Goal: Transaction & Acquisition: Subscribe to service/newsletter

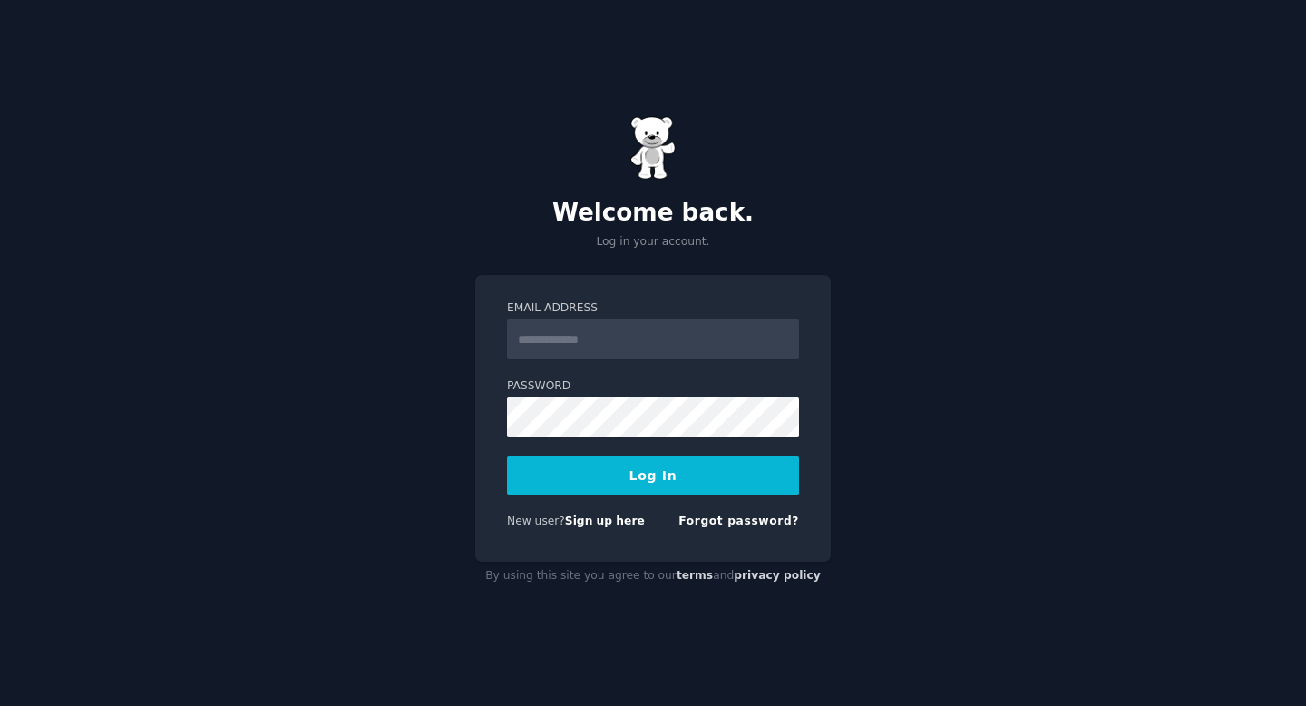
click at [567, 339] on input "Email Address" at bounding box center [653, 339] width 292 height 40
click at [392, 356] on div "Welcome back. Log in your account. Email Address Password Log In New user? Sign…" at bounding box center [653, 353] width 1306 height 706
click at [572, 339] on input "Email Address" at bounding box center [653, 339] width 292 height 40
type input "**********"
click at [614, 484] on button "Log In" at bounding box center [653, 475] width 292 height 38
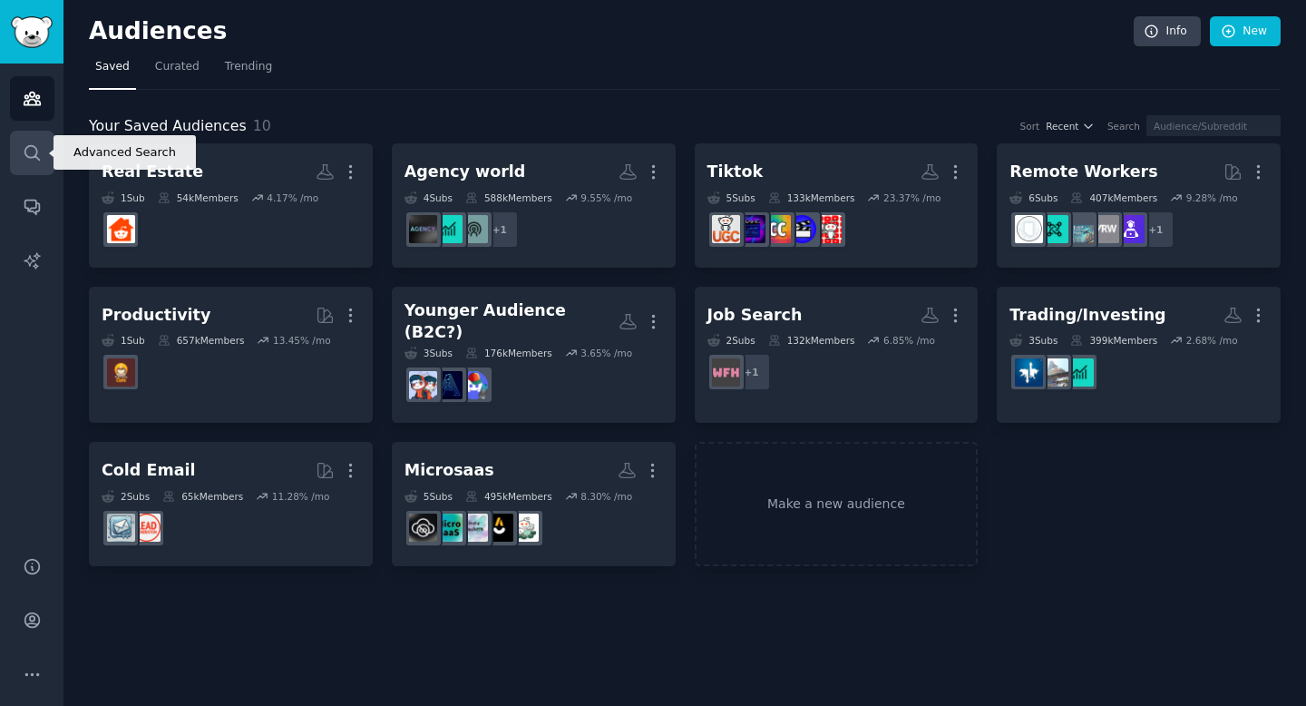
click at [26, 167] on link "Search" at bounding box center [32, 153] width 44 height 44
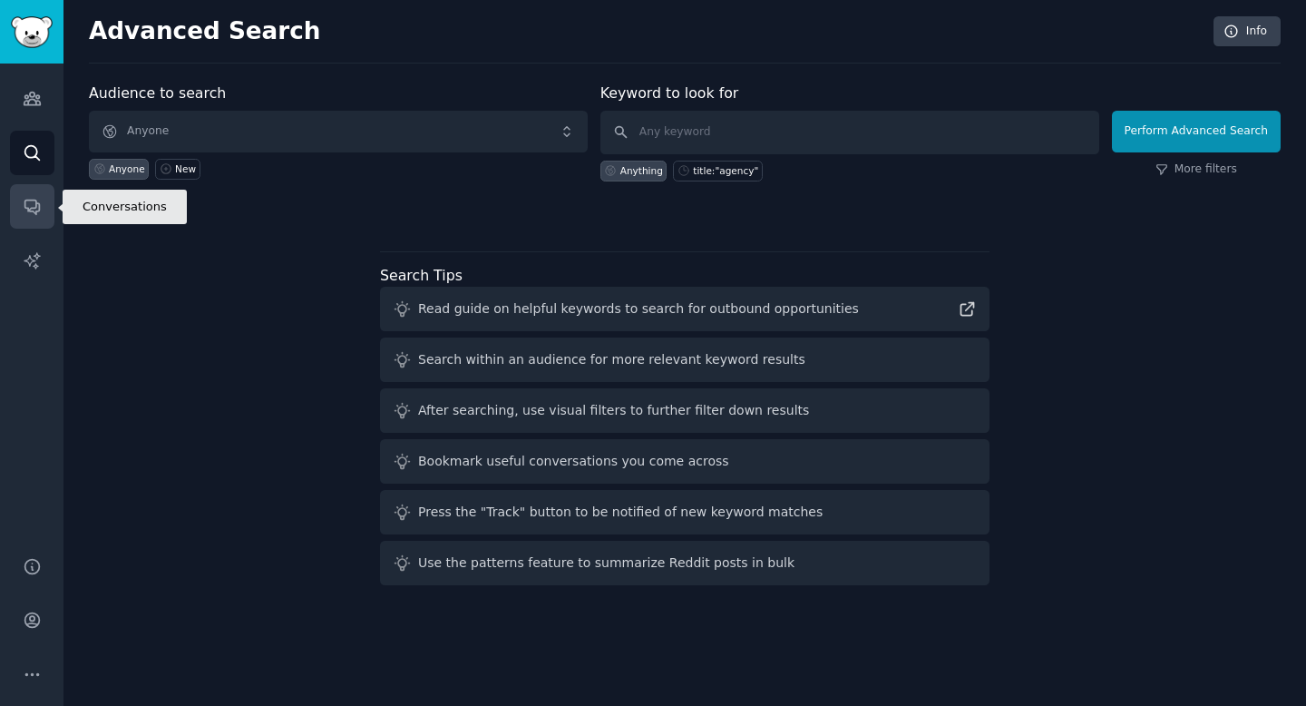
click at [24, 221] on link "Conversations" at bounding box center [32, 206] width 44 height 44
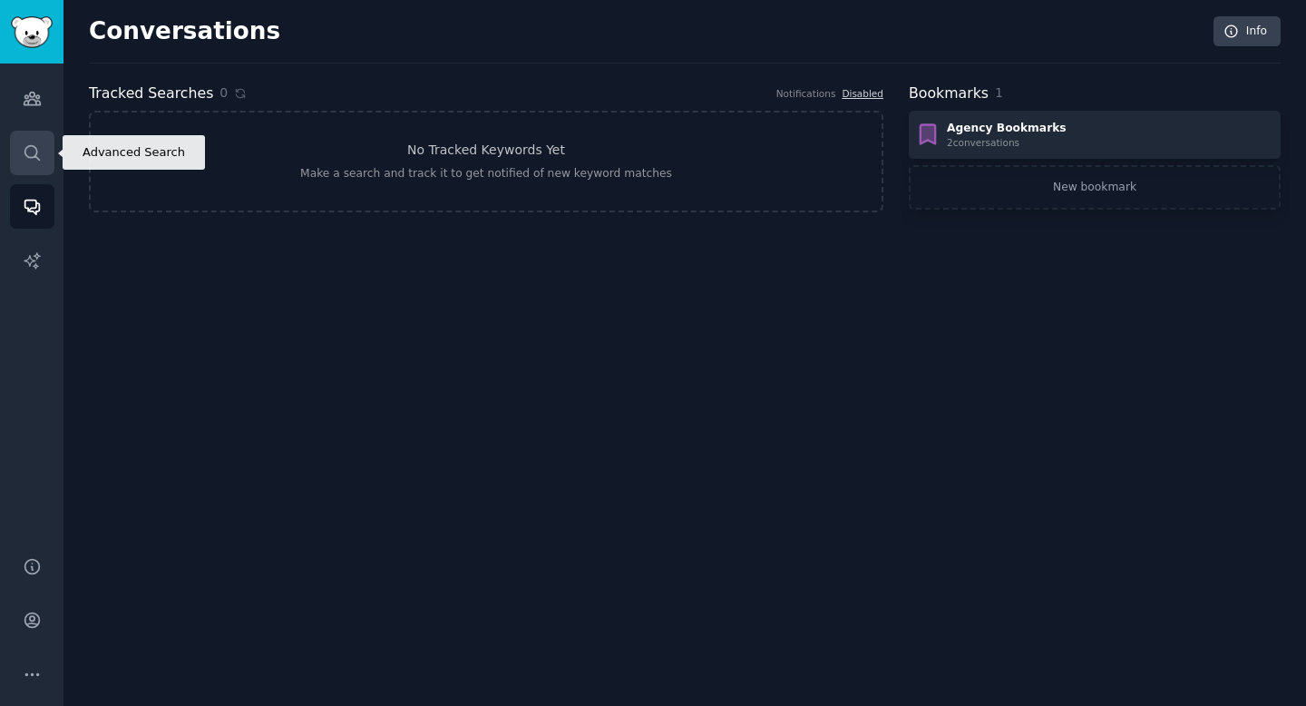
click at [30, 151] on icon "Sidebar" at bounding box center [32, 152] width 19 height 19
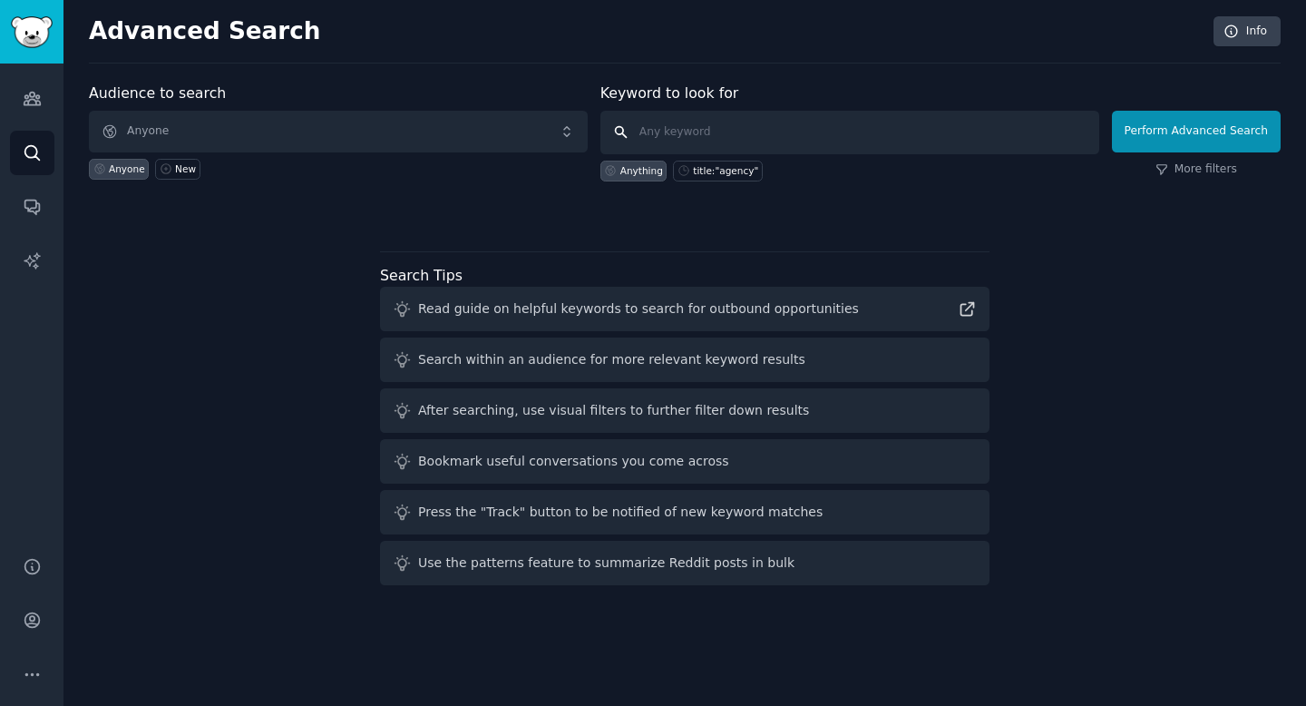
click at [660, 128] on input "text" at bounding box center [850, 133] width 499 height 44
type input "[MEDICAL_DATA]"
click at [1130, 126] on button "Perform Advanced Search" at bounding box center [1196, 132] width 169 height 42
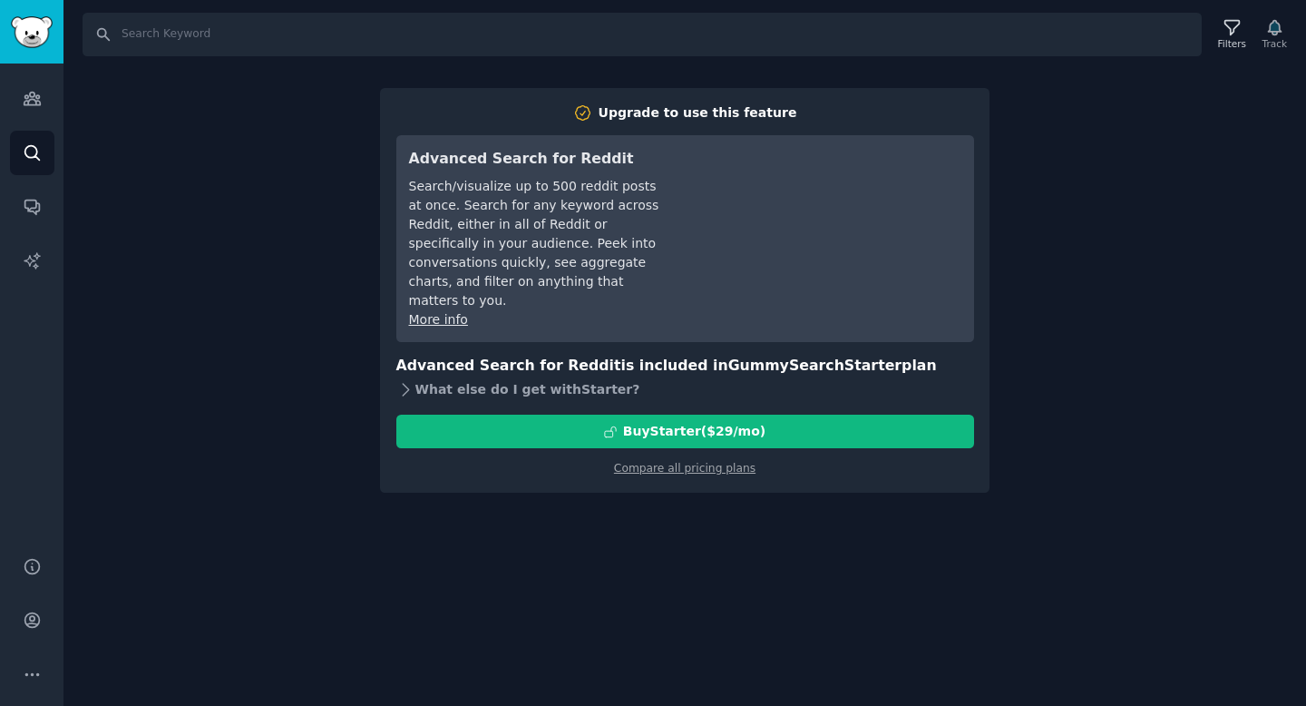
click at [442, 376] on div "What else do I get with Starter ?" at bounding box center [685, 388] width 578 height 25
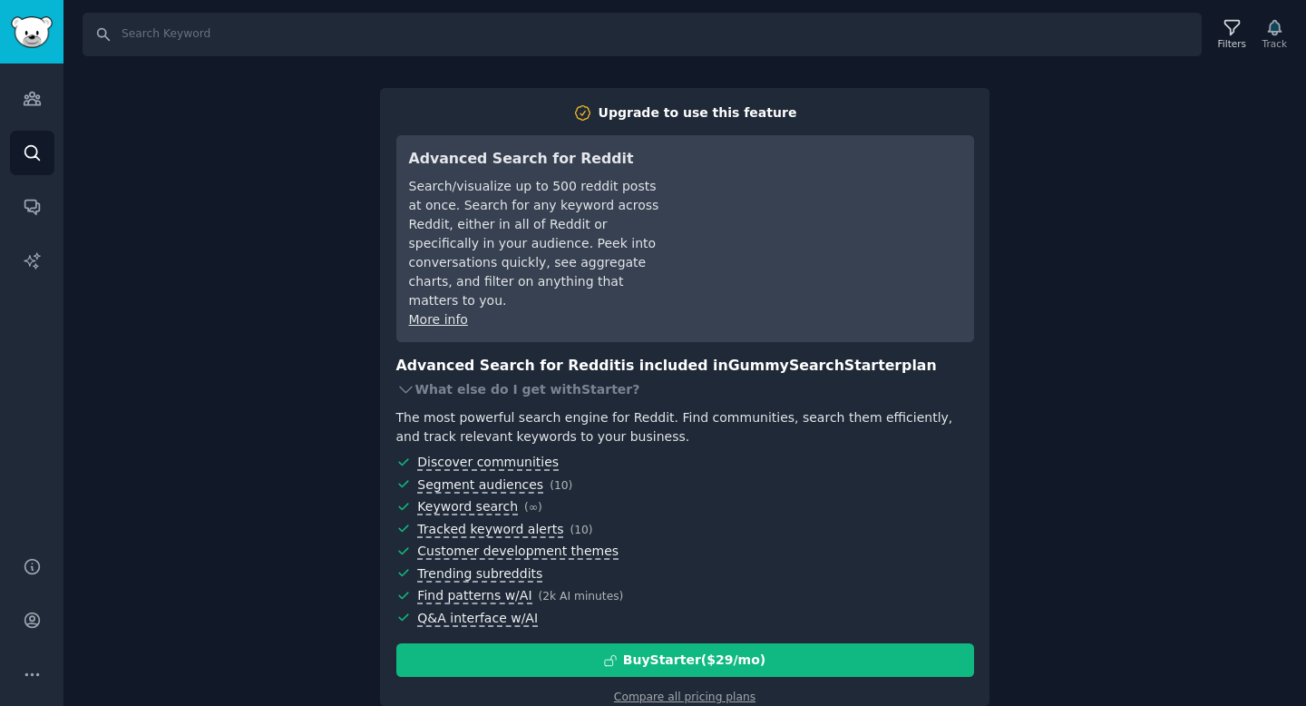
click at [274, 366] on div "Search Filters Track Upgrade to use this feature Advanced Search for Reddit Sea…" at bounding box center [685, 353] width 1243 height 706
click at [29, 625] on icon "Sidebar" at bounding box center [32, 620] width 19 height 19
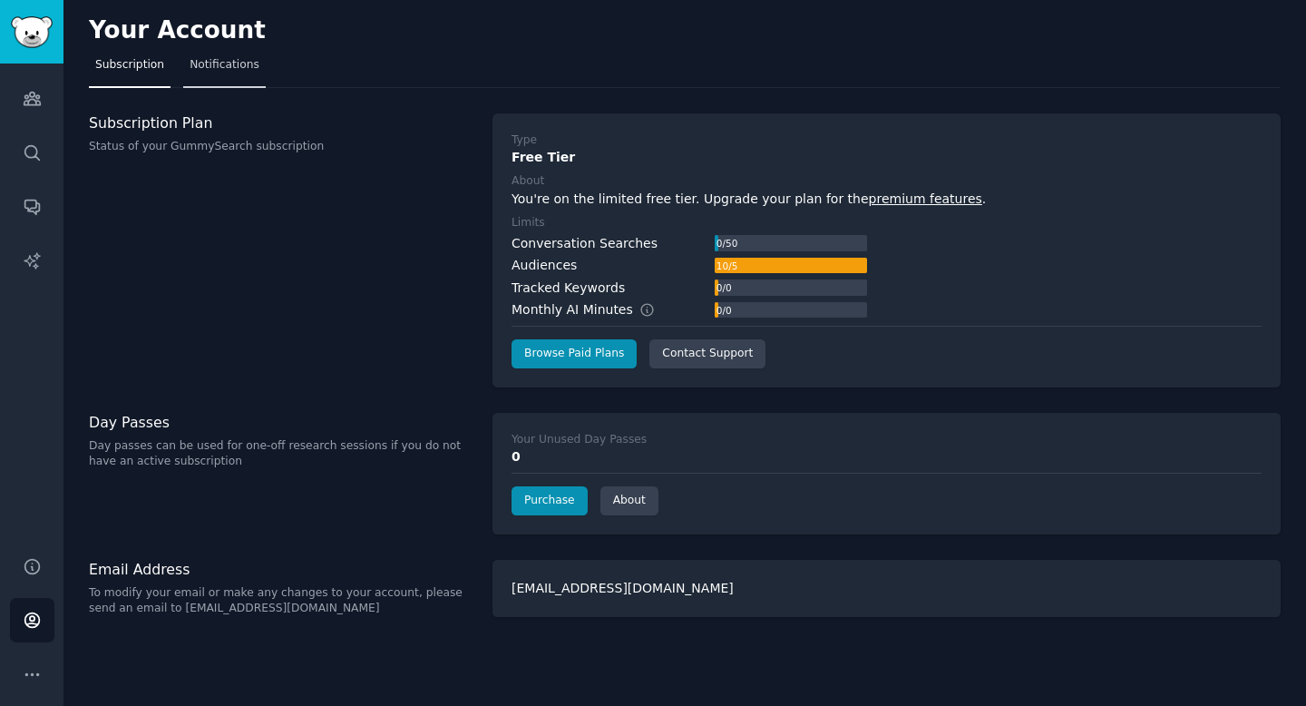
click at [221, 64] on span "Notifications" at bounding box center [225, 65] width 70 height 16
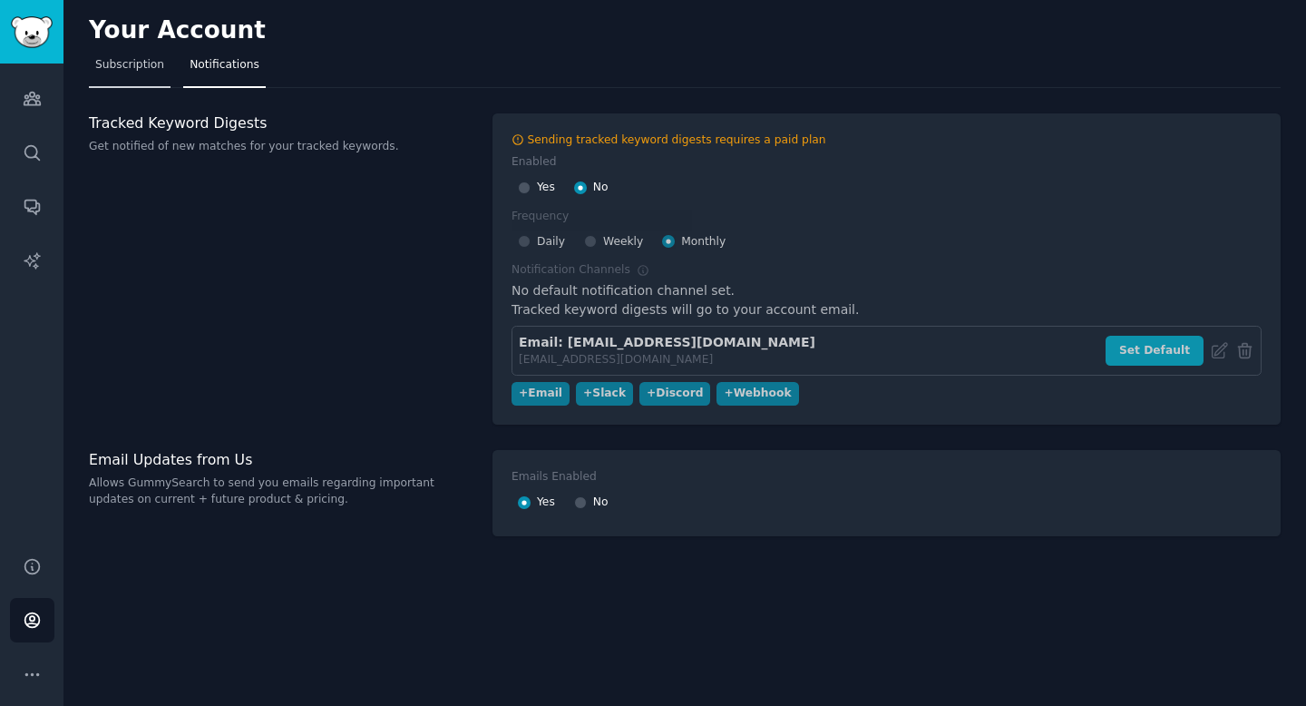
click at [142, 77] on link "Subscription" at bounding box center [130, 69] width 82 height 37
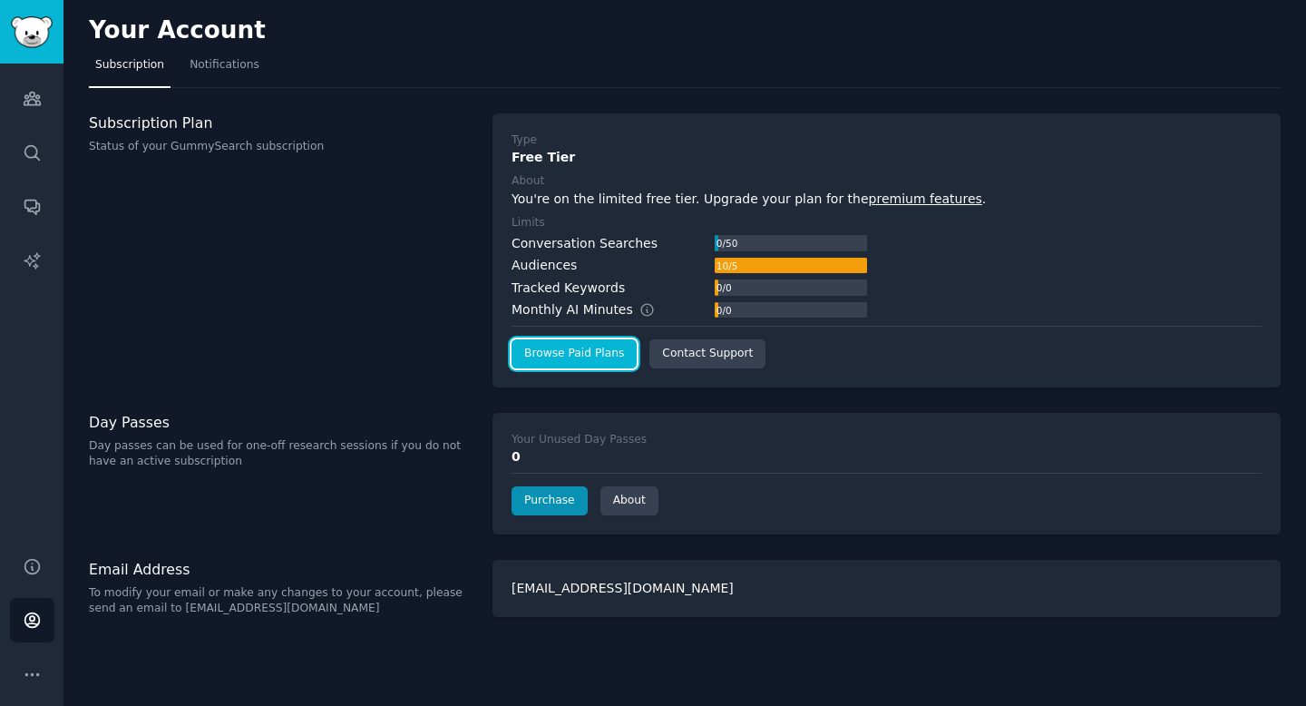
click at [548, 344] on link "Browse Paid Plans" at bounding box center [574, 353] width 125 height 29
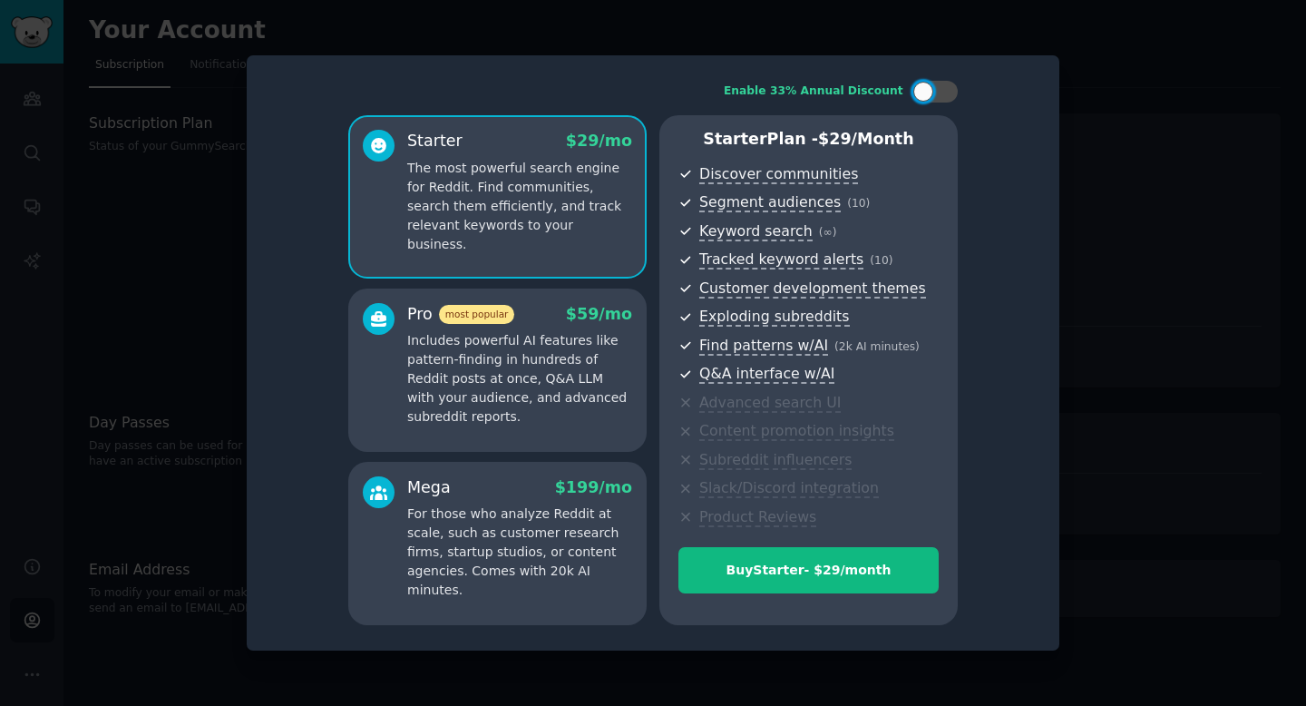
click at [431, 360] on p "Includes powerful AI features like pattern-finding in hundreds of Reddit posts …" at bounding box center [519, 378] width 225 height 95
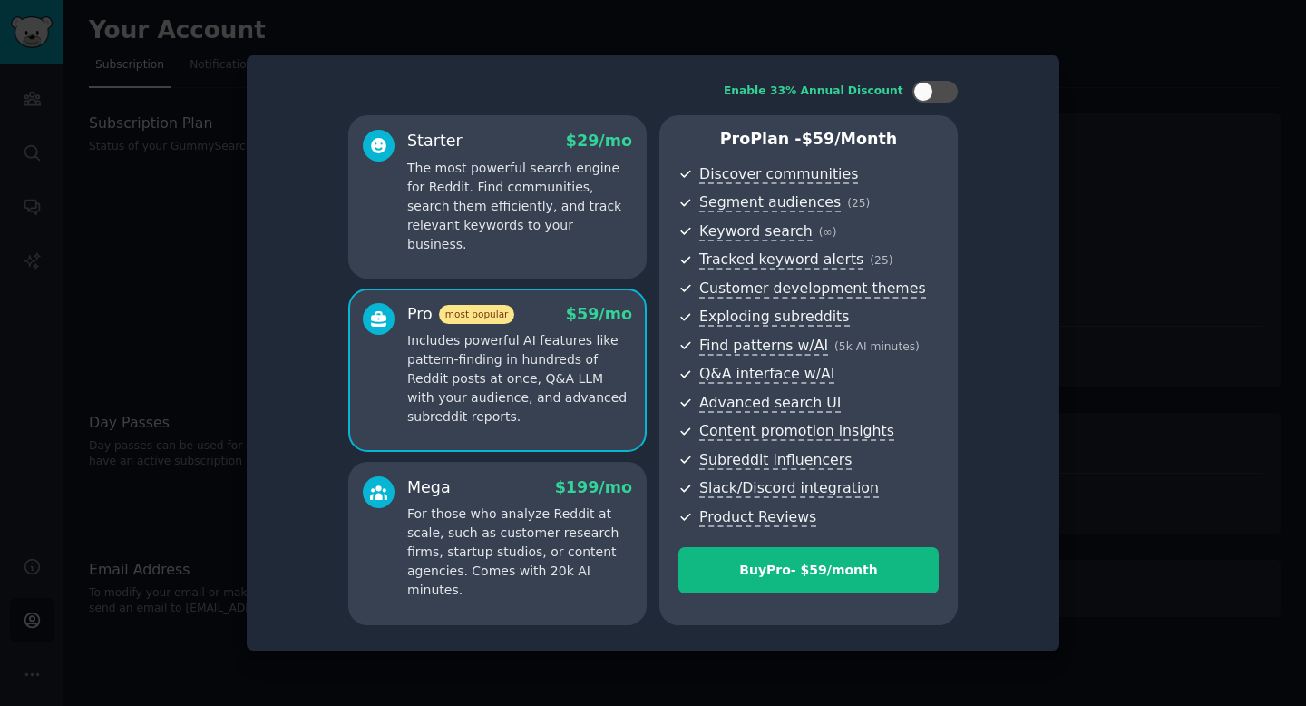
click at [468, 204] on p "The most powerful search engine for Reddit. Find communities, search them effic…" at bounding box center [519, 206] width 225 height 95
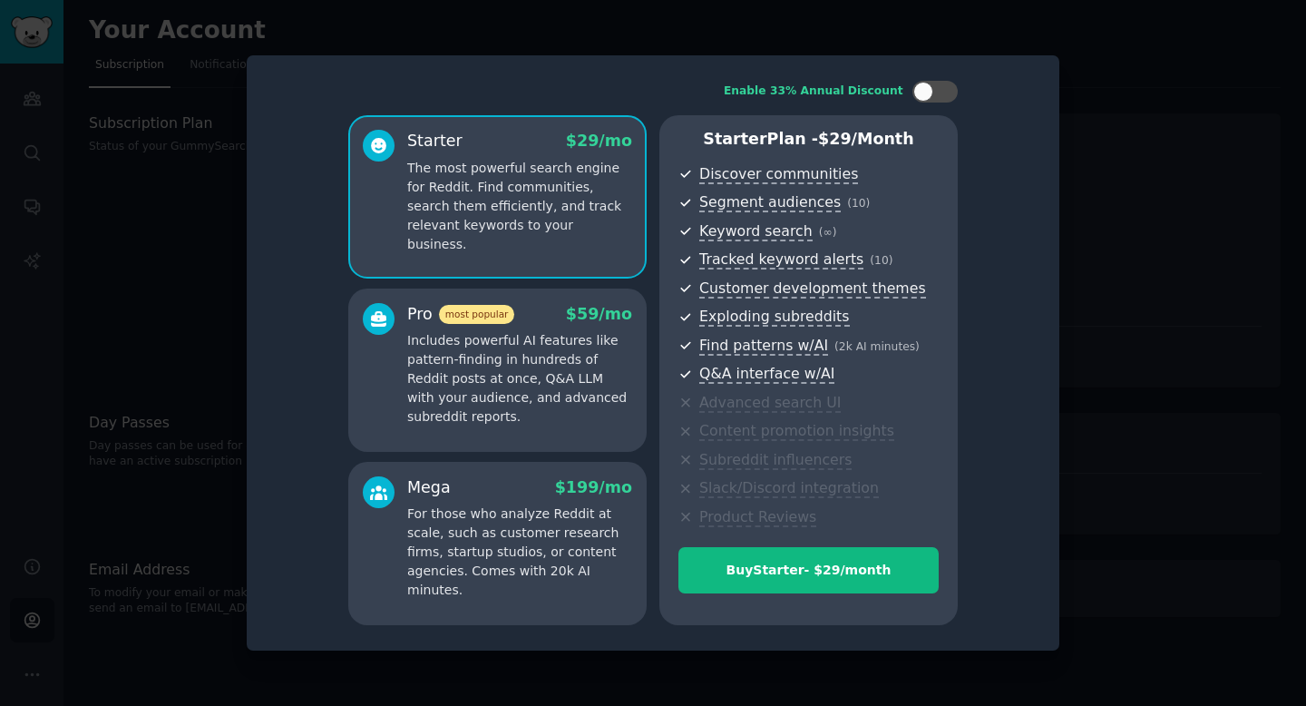
click at [439, 357] on p "Includes powerful AI features like pattern-finding in hundreds of Reddit posts …" at bounding box center [519, 378] width 225 height 95
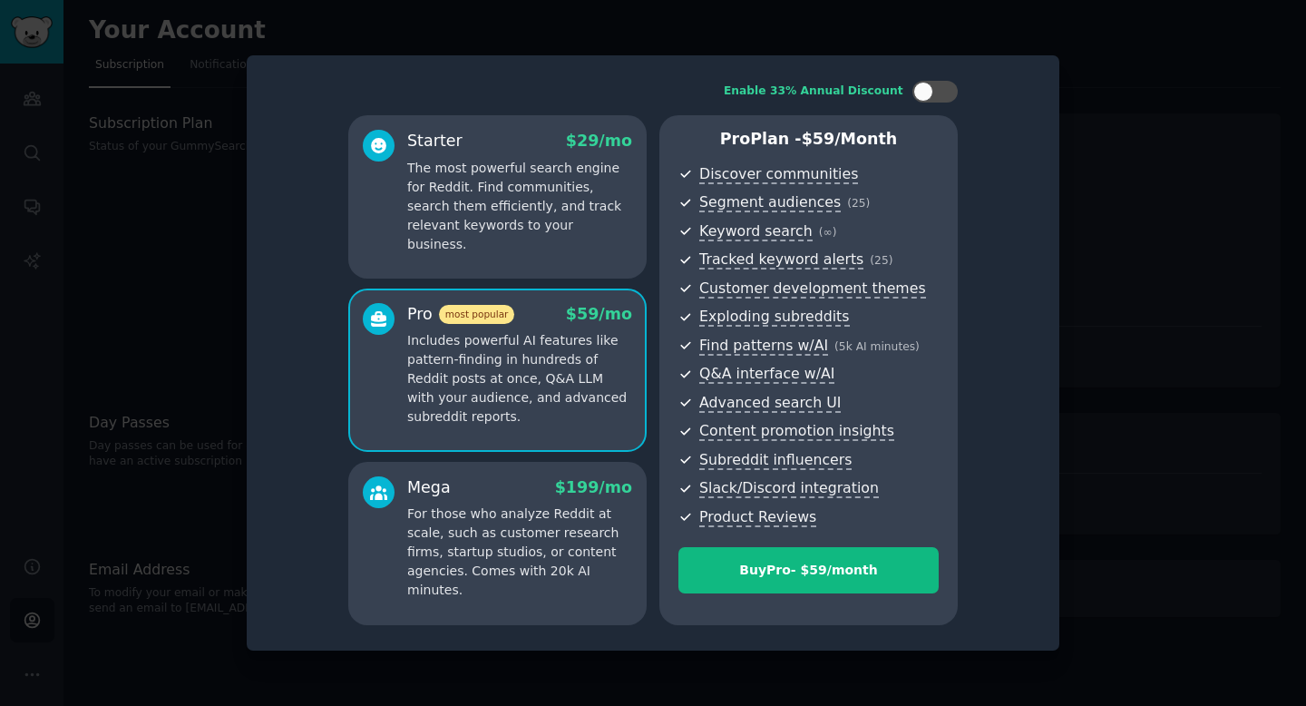
click at [455, 200] on p "The most powerful search engine for Reddit. Find communities, search them effic…" at bounding box center [519, 206] width 225 height 95
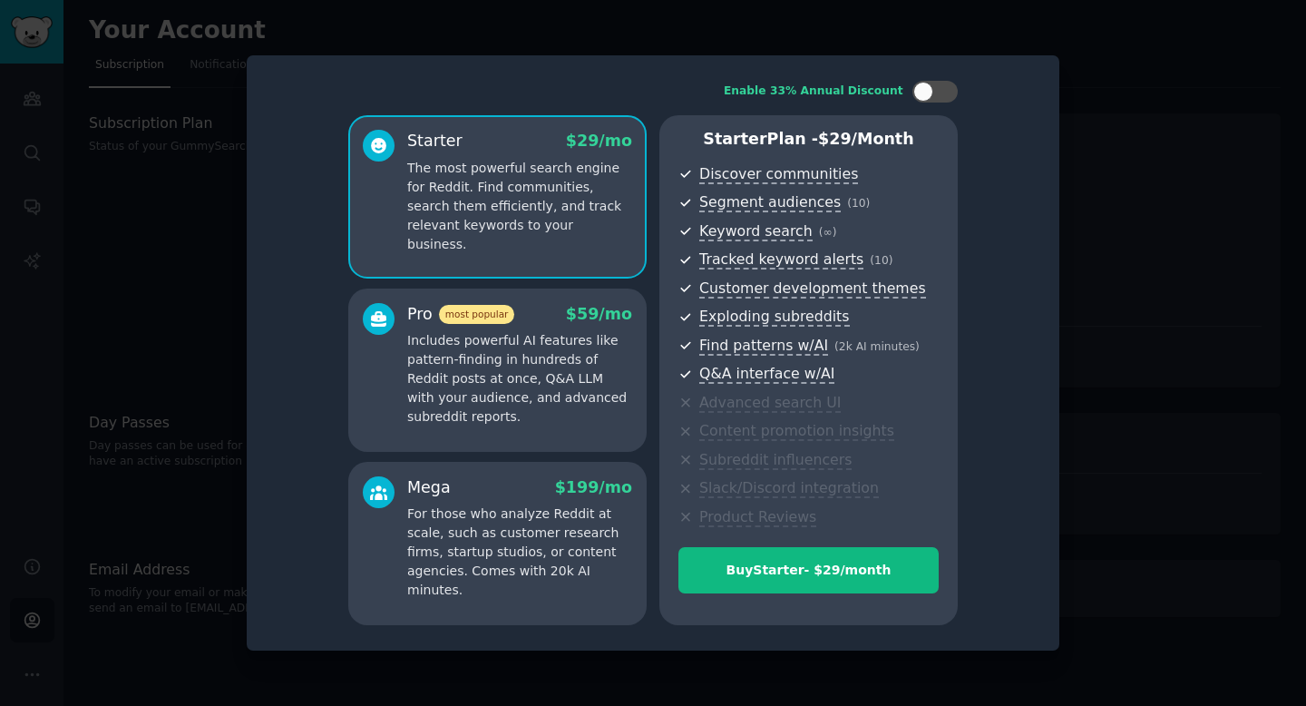
click at [466, 368] on p "Includes powerful AI features like pattern-finding in hundreds of Reddit posts …" at bounding box center [519, 378] width 225 height 95
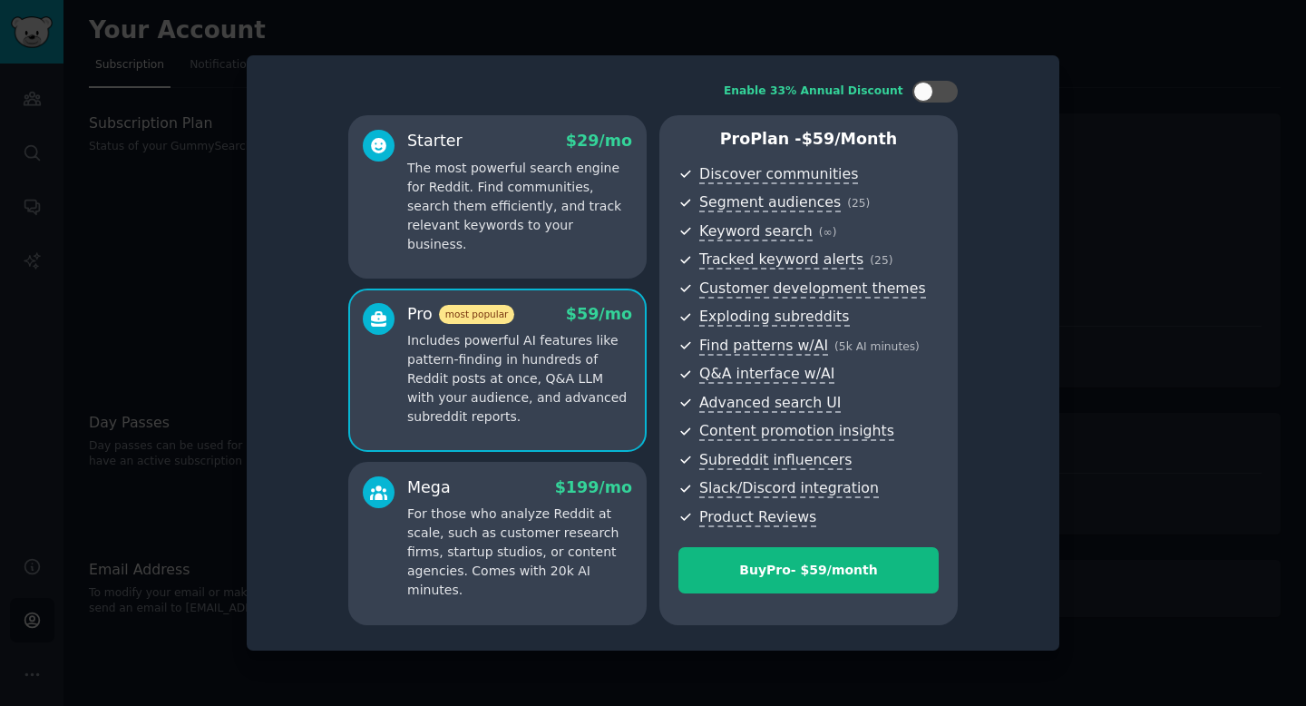
click at [460, 237] on div "Starter $ 29 /mo The most powerful search engine for Reddit. Find communities, …" at bounding box center [497, 196] width 298 height 163
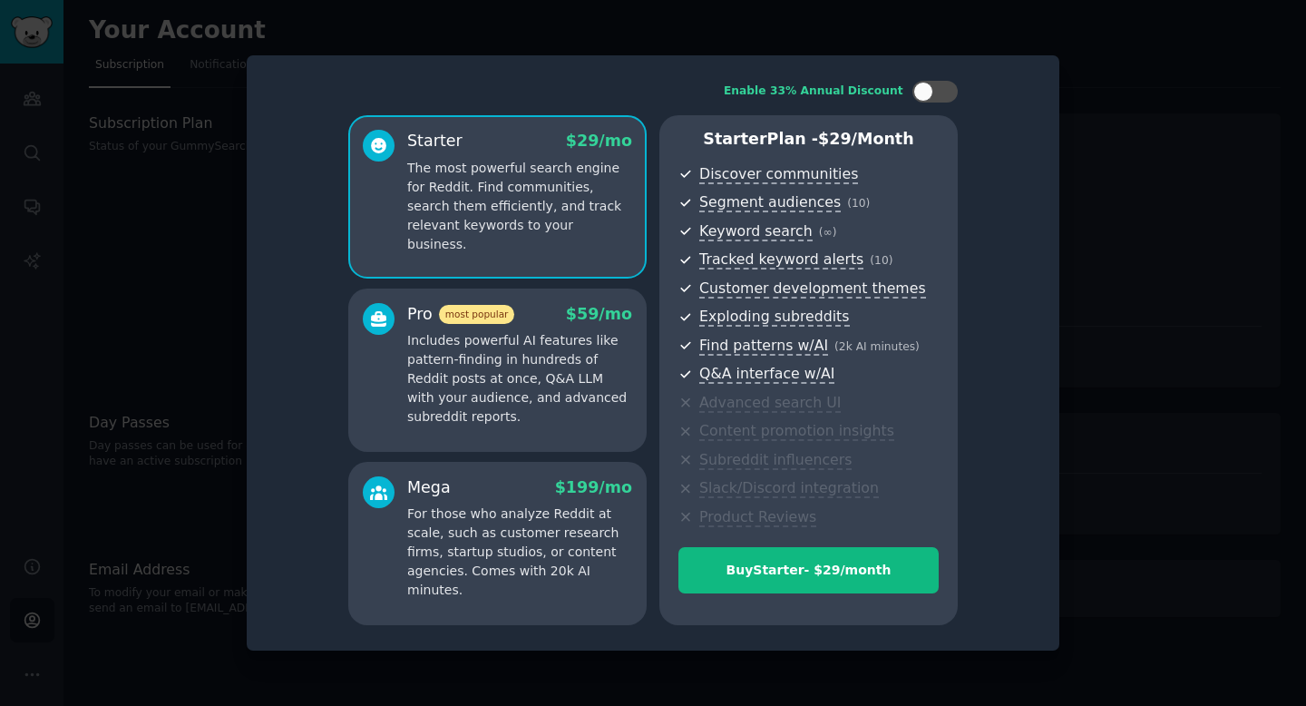
click at [461, 395] on p "Includes powerful AI features like pattern-finding in hundreds of Reddit posts …" at bounding box center [519, 378] width 225 height 95
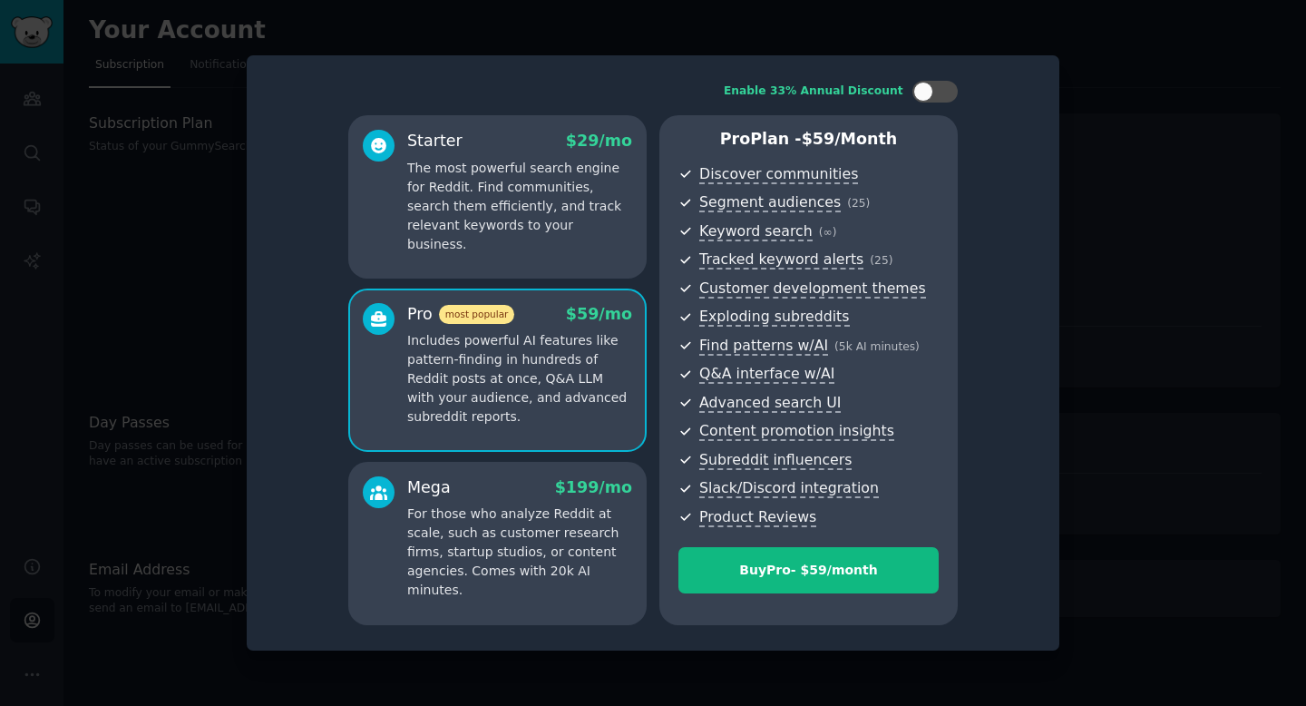
click at [450, 223] on p "The most powerful search engine for Reddit. Find communities, search them effic…" at bounding box center [519, 206] width 225 height 95
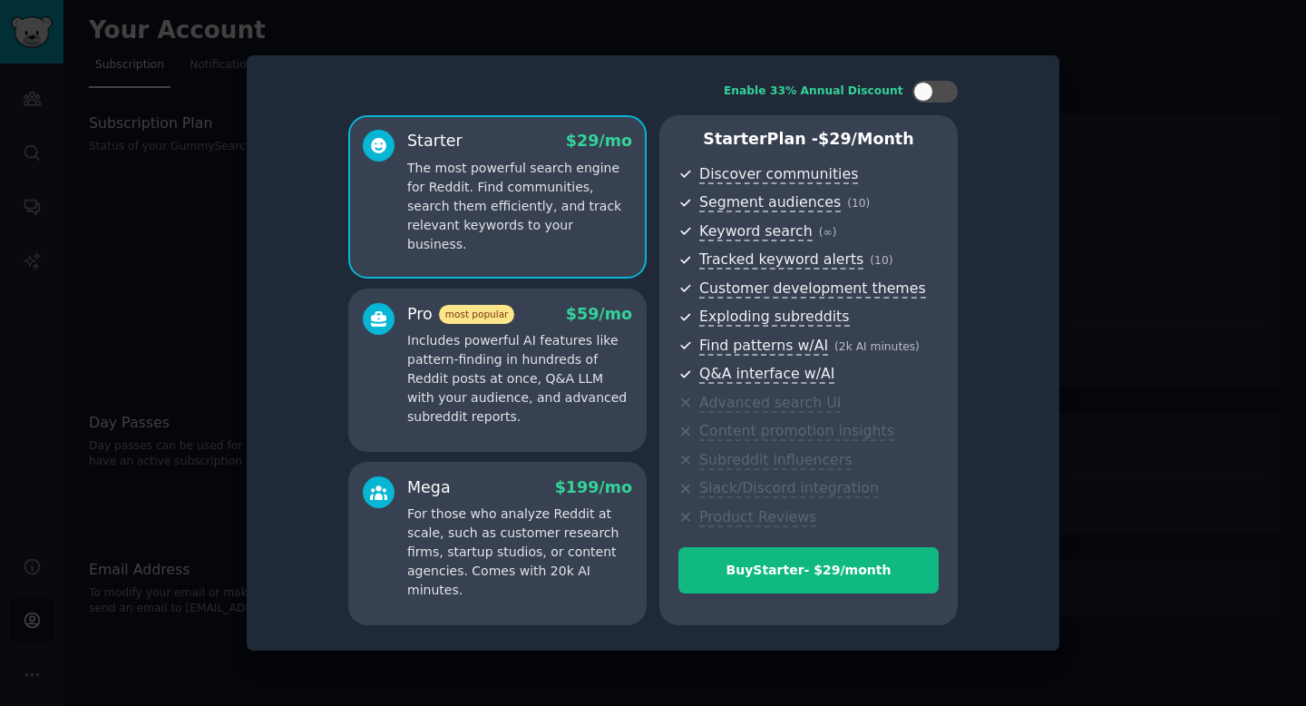
click at [450, 376] on p "Includes powerful AI features like pattern-finding in hundreds of Reddit posts …" at bounding box center [519, 378] width 225 height 95
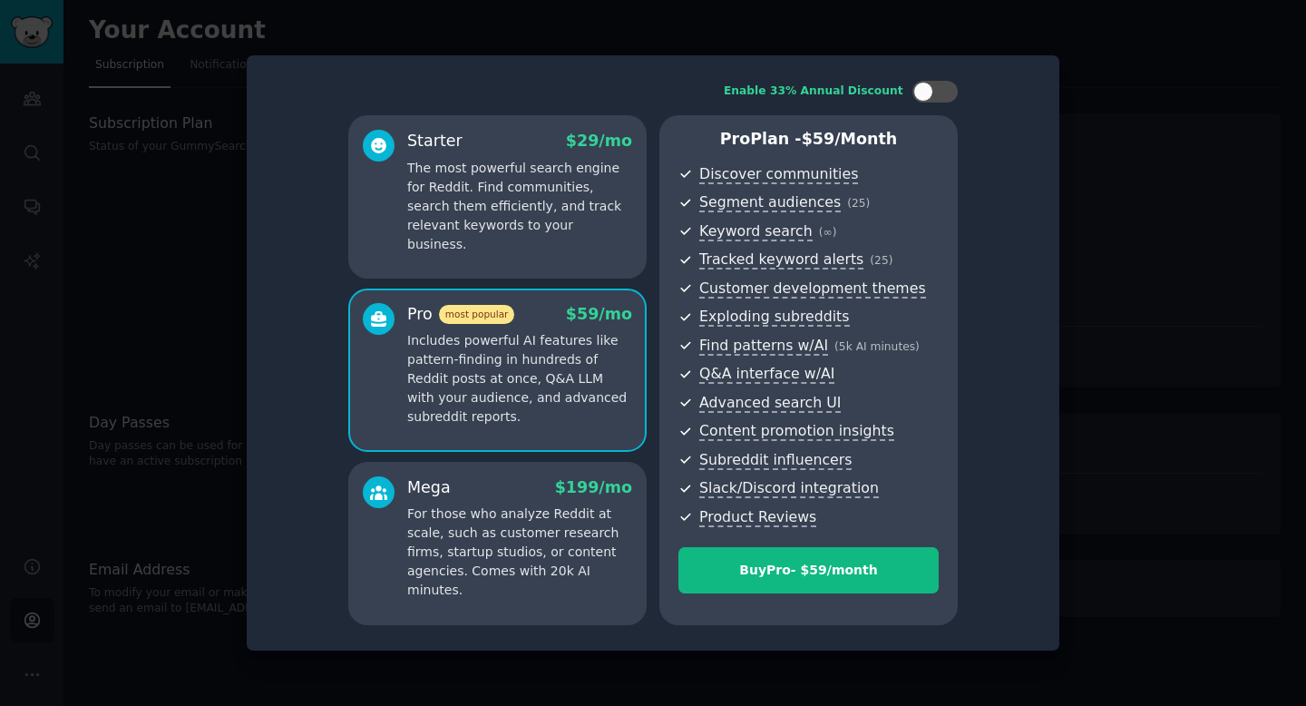
click at [448, 196] on p "The most powerful search engine for Reddit. Find communities, search them effic…" at bounding box center [519, 206] width 225 height 95
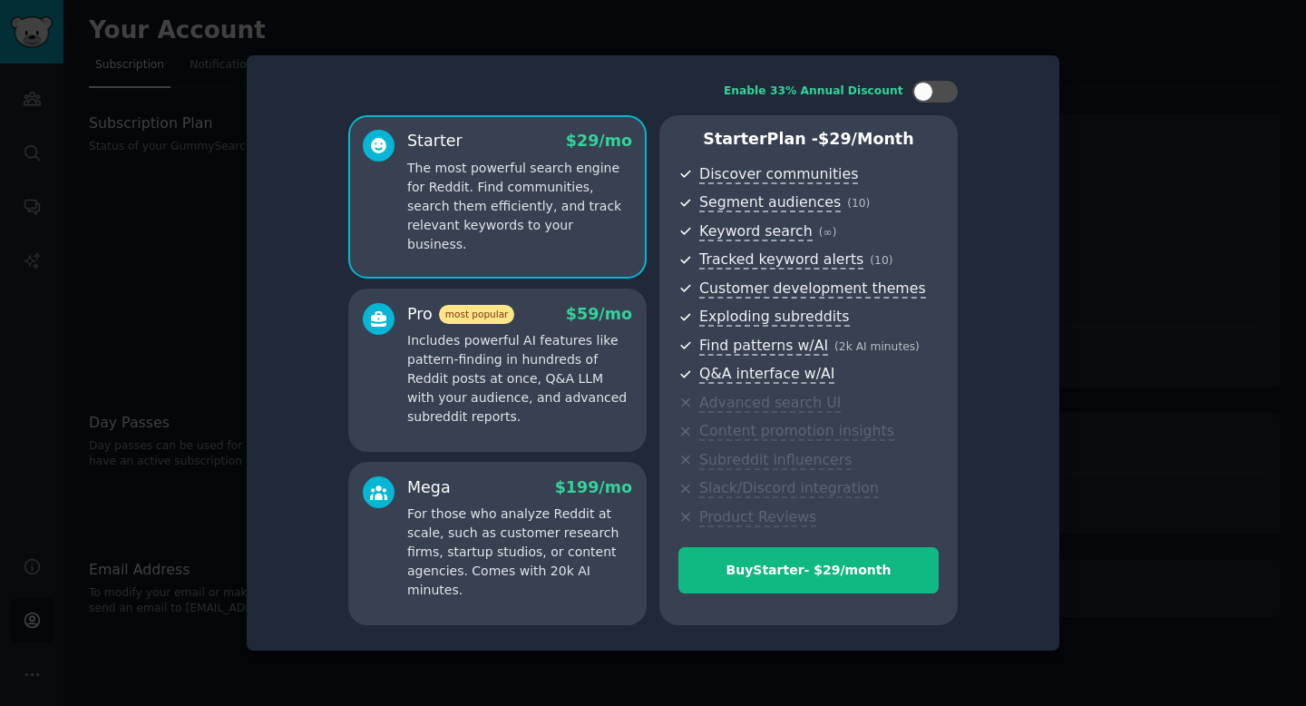
click at [463, 362] on p "Includes powerful AI features like pattern-finding in hundreds of Reddit posts …" at bounding box center [519, 378] width 225 height 95
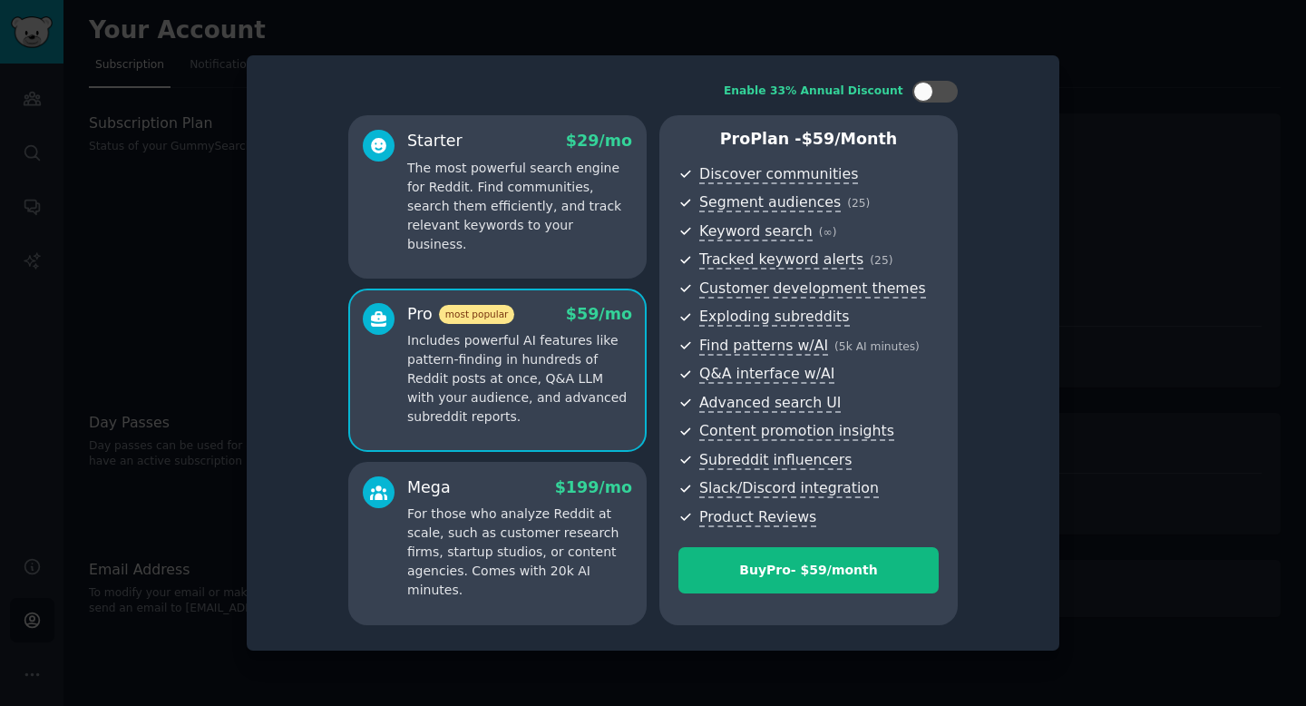
click at [933, 79] on div "Enable 33% Annual Discount Starter $ 29 /mo The most powerful search engine for…" at bounding box center [652, 353] width 787 height 570
click at [933, 88] on div at bounding box center [924, 92] width 20 height 20
click at [921, 92] on icon at bounding box center [925, 92] width 10 height 10
checkbox input "false"
click at [466, 192] on p "The most powerful search engine for Reddit. Find communities, search them effic…" at bounding box center [519, 206] width 225 height 95
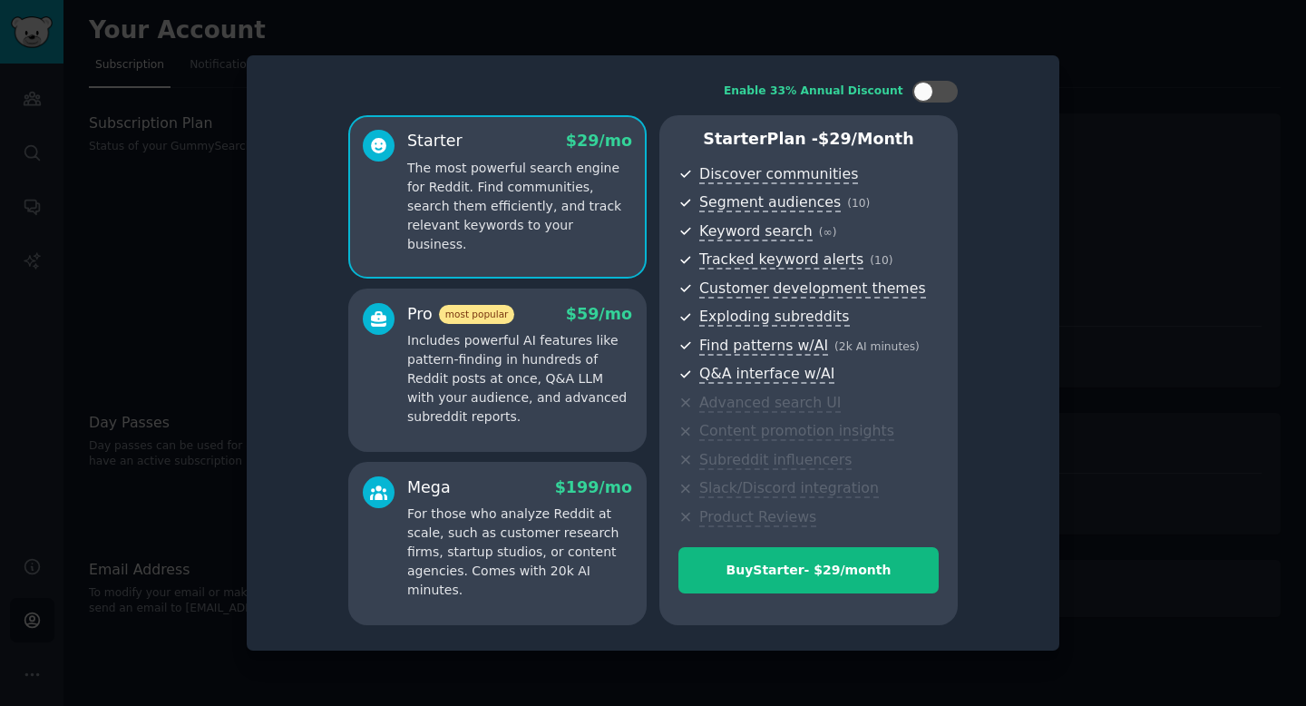
click at [410, 367] on p "Includes powerful AI features like pattern-finding in hundreds of Reddit posts …" at bounding box center [519, 378] width 225 height 95
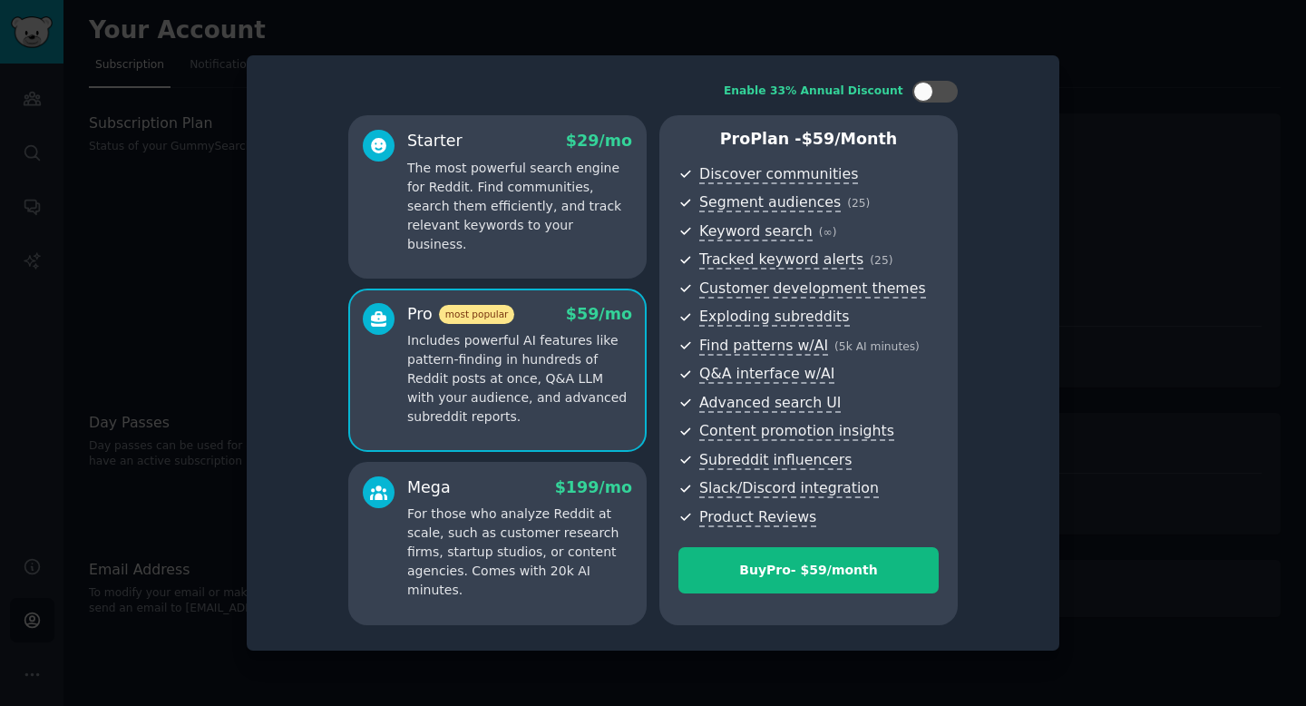
click at [433, 523] on p "For those who analyze Reddit at scale, such as customer research firms, startup…" at bounding box center [519, 551] width 225 height 95
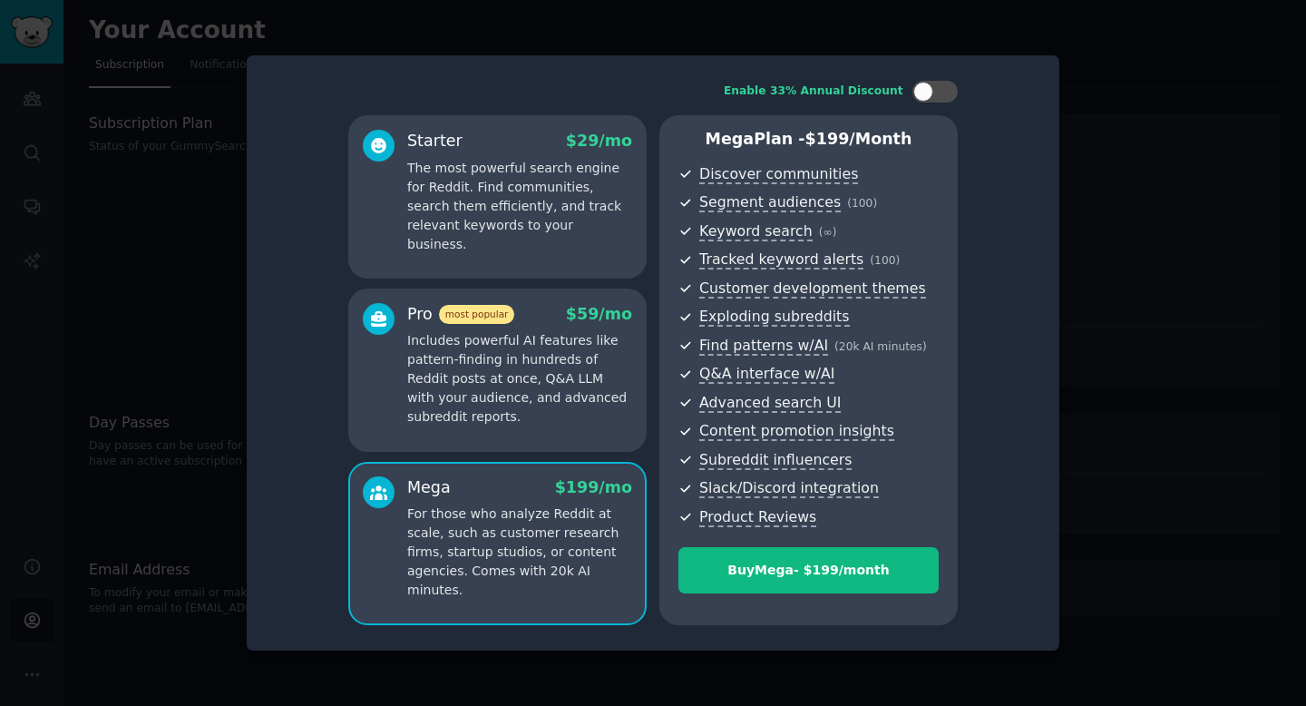
click at [436, 383] on p "Includes powerful AI features like pattern-finding in hundreds of Reddit posts …" at bounding box center [519, 378] width 225 height 95
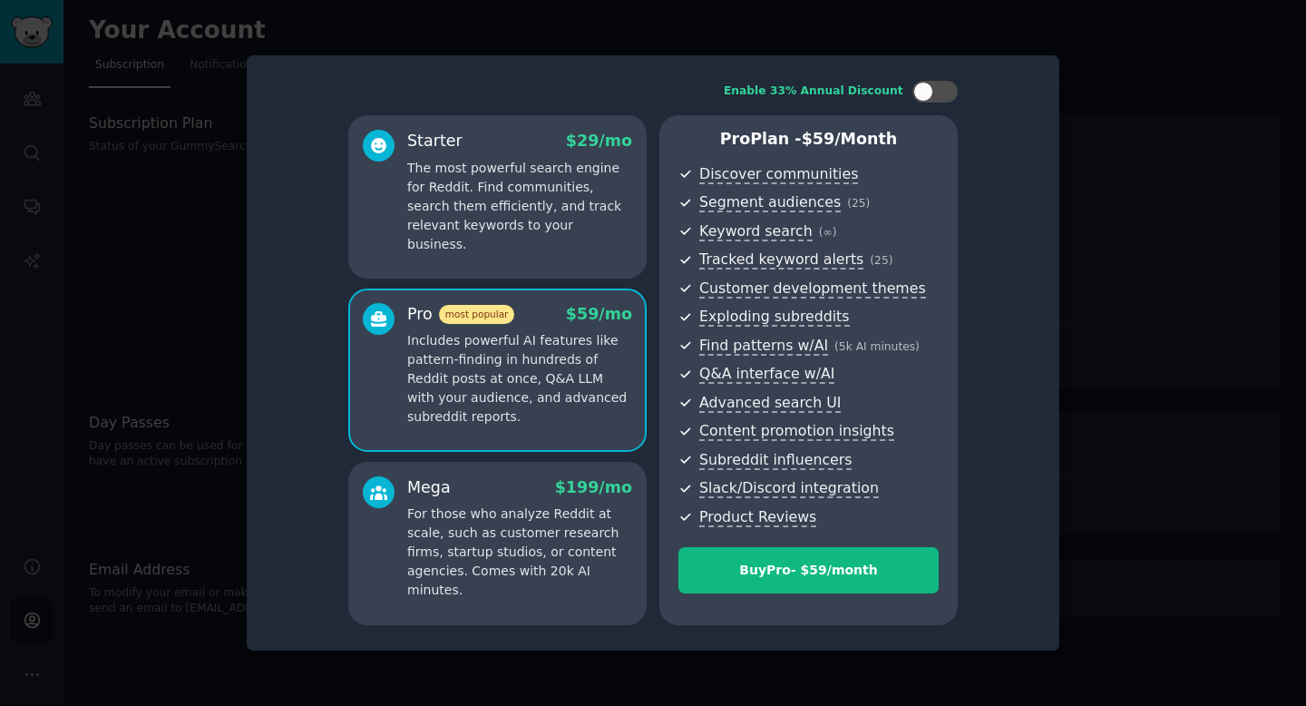
click at [451, 247] on div "Starter $ 29 /mo The most powerful search engine for Reddit. Find communities, …" at bounding box center [497, 196] width 298 height 163
